Goal: Information Seeking & Learning: Learn about a topic

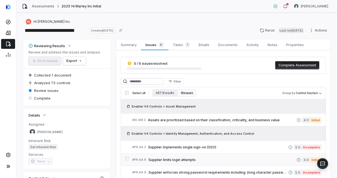
click at [190, 159] on span "Supplier limits login attempts" at bounding box center [222, 160] width 148 height 4
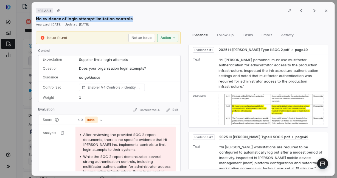
drag, startPoint x: 36, startPoint y: 18, endPoint x: 135, endPoint y: 18, distance: 99.3
click at [135, 18] on div "No evidence of login attempt limitation controls" at bounding box center [183, 19] width 294 height 6
copy p "No evidence of login attempt limitation controls"
click at [325, 10] on button "Close" at bounding box center [326, 11] width 12 height 12
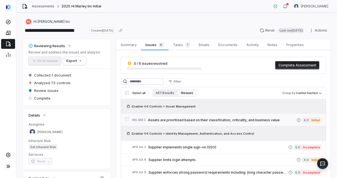
click at [171, 118] on span "Assets are prioritized based on their classification, criticality, and business…" at bounding box center [222, 120] width 149 height 4
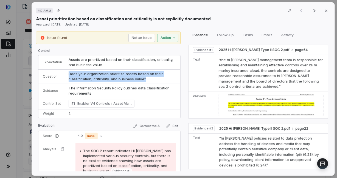
drag, startPoint x: 67, startPoint y: 72, endPoint x: 143, endPoint y: 76, distance: 75.8
click at [143, 76] on td "Does your organization prioritize assets based on their classification, critica…" at bounding box center [122, 76] width 115 height 14
copy span "Does your organization prioritize assets based on their classification, critica…"
click at [325, 12] on icon "button" at bounding box center [326, 11] width 2 height 2
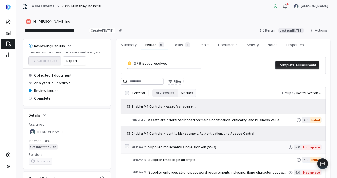
click at [184, 147] on span "Supplier implements single sign-on (SSO)" at bounding box center [218, 147] width 140 height 4
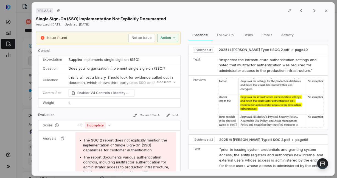
drag, startPoint x: 68, startPoint y: 67, endPoint x: 173, endPoint y: 70, distance: 105.3
click at [173, 70] on td "Does your organization implement single sign-on (SSO)?" at bounding box center [122, 68] width 115 height 9
copy span "Does your organization implement single sign-on (SSO)?"
click at [325, 11] on icon "button" at bounding box center [326, 10] width 4 height 4
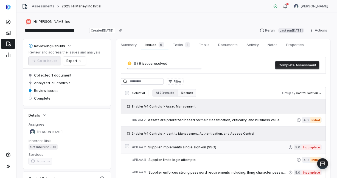
scroll to position [27, 0]
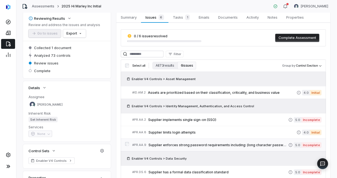
click at [205, 144] on span "Supplier enforces strong password requirements including: (long character passw…" at bounding box center [218, 145] width 140 height 4
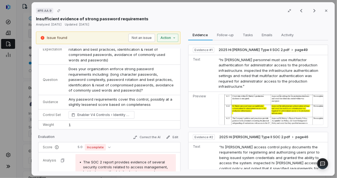
scroll to position [27, 0]
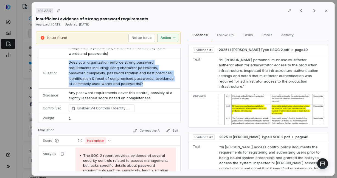
drag, startPoint x: 67, startPoint y: 62, endPoint x: 141, endPoint y: 84, distance: 76.6
click at [141, 84] on td "Does your organization enforce strong password requirements including: (long ch…" at bounding box center [122, 73] width 115 height 30
copy span "Does your organization enforce strong password requirements including: (long ch…"
click at [325, 10] on icon "button" at bounding box center [326, 10] width 4 height 4
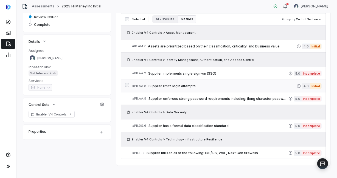
scroll to position [77, 0]
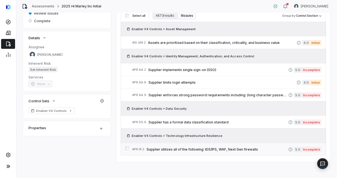
click at [164, 149] on span "Supplier utilizes all of the following: IDS/IPS, WAF, Next Gen firewalls" at bounding box center [217, 149] width 142 height 4
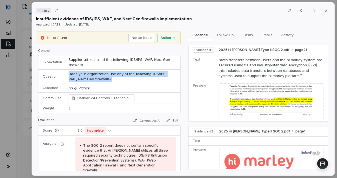
drag, startPoint x: 67, startPoint y: 72, endPoint x: 116, endPoint y: 76, distance: 48.4
click at [116, 76] on td "Does your organization use any of the following: IDS/IPS, WAF, Next Gen firewal…" at bounding box center [122, 76] width 115 height 14
copy span "Does your organization use any of the following: IDS/IPS, WAF, Next Gen firewal…"
click at [324, 10] on icon "button" at bounding box center [326, 10] width 4 height 4
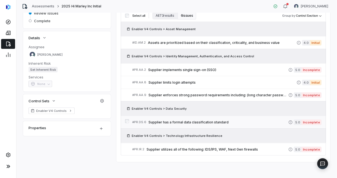
click at [206, 121] on span "Supplier has a formal data classification standard" at bounding box center [218, 122] width 140 height 4
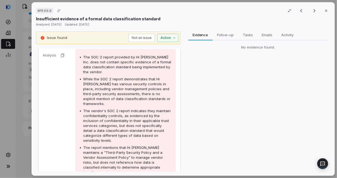
scroll to position [82, 0]
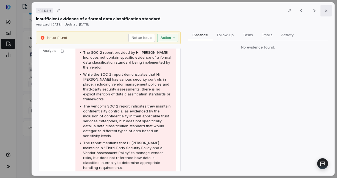
click at [328, 11] on button "Close" at bounding box center [326, 11] width 12 height 12
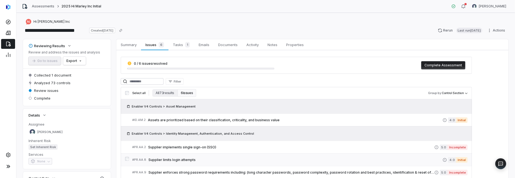
scroll to position [77, 0]
